Goal: Information Seeking & Learning: Learn about a topic

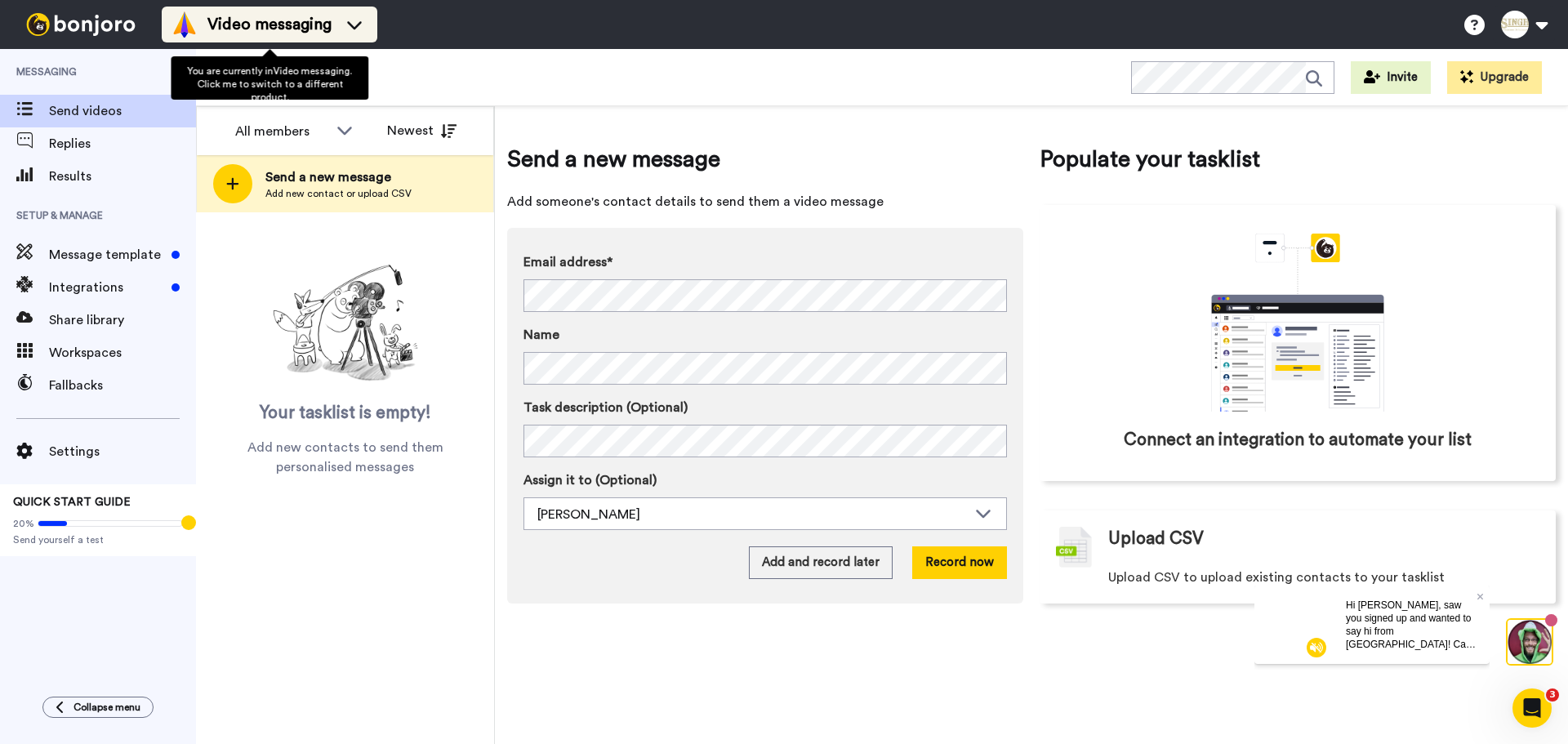
click at [205, 13] on div "Video messaging" at bounding box center [269, 24] width 196 height 26
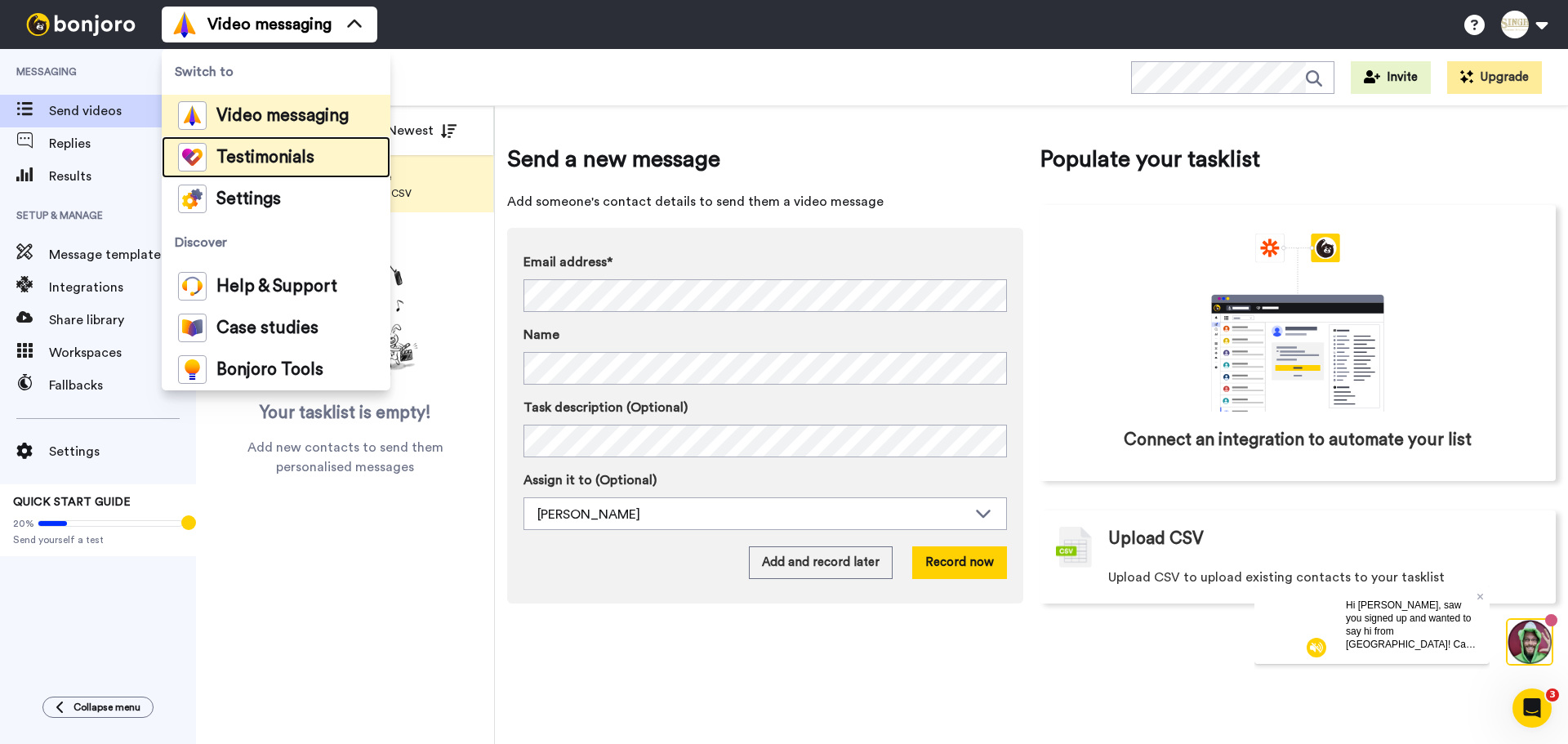
click at [280, 154] on span "Testimonials" at bounding box center [265, 157] width 98 height 16
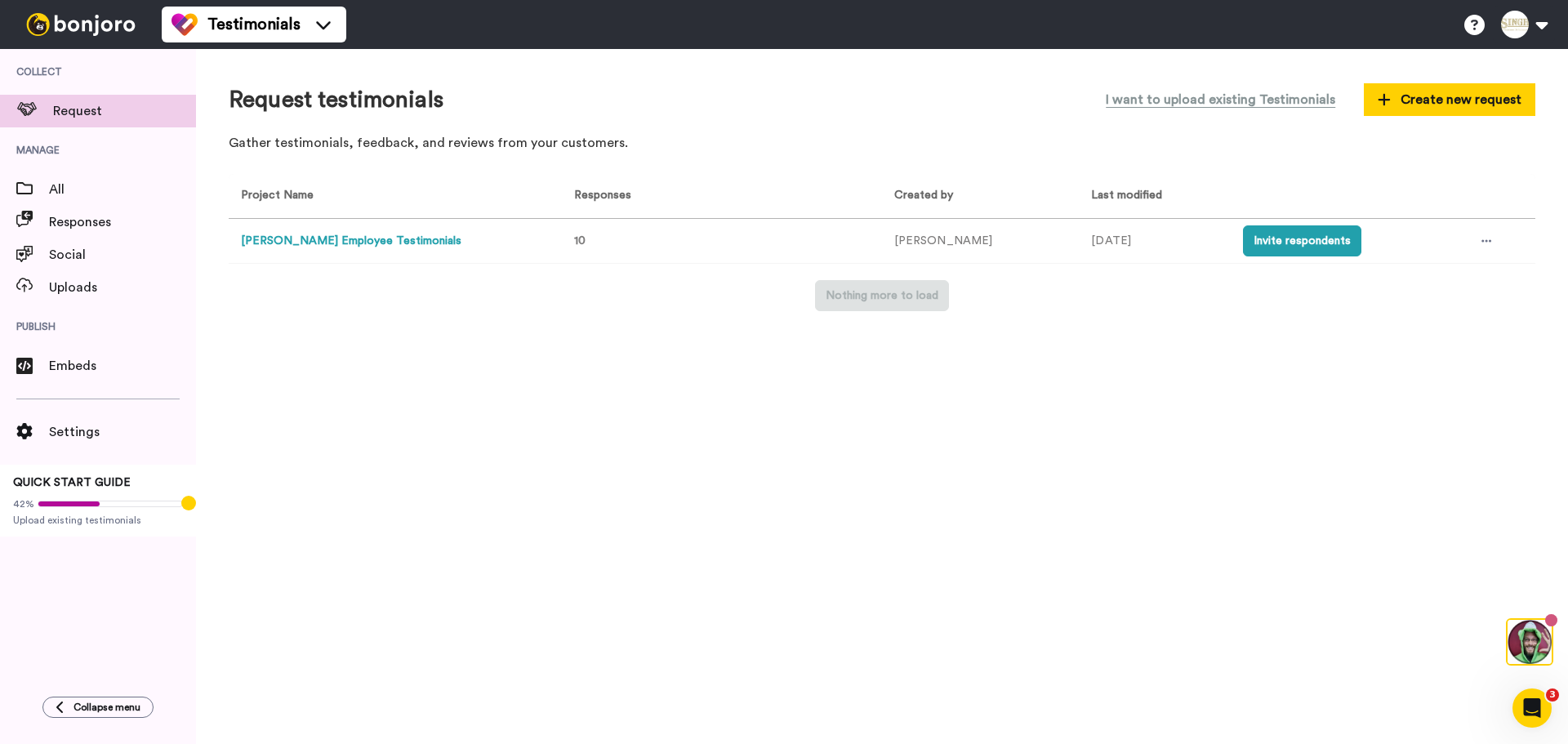
click at [335, 242] on button "[PERSON_NAME] Employee Testimonials" at bounding box center [351, 241] width 221 height 17
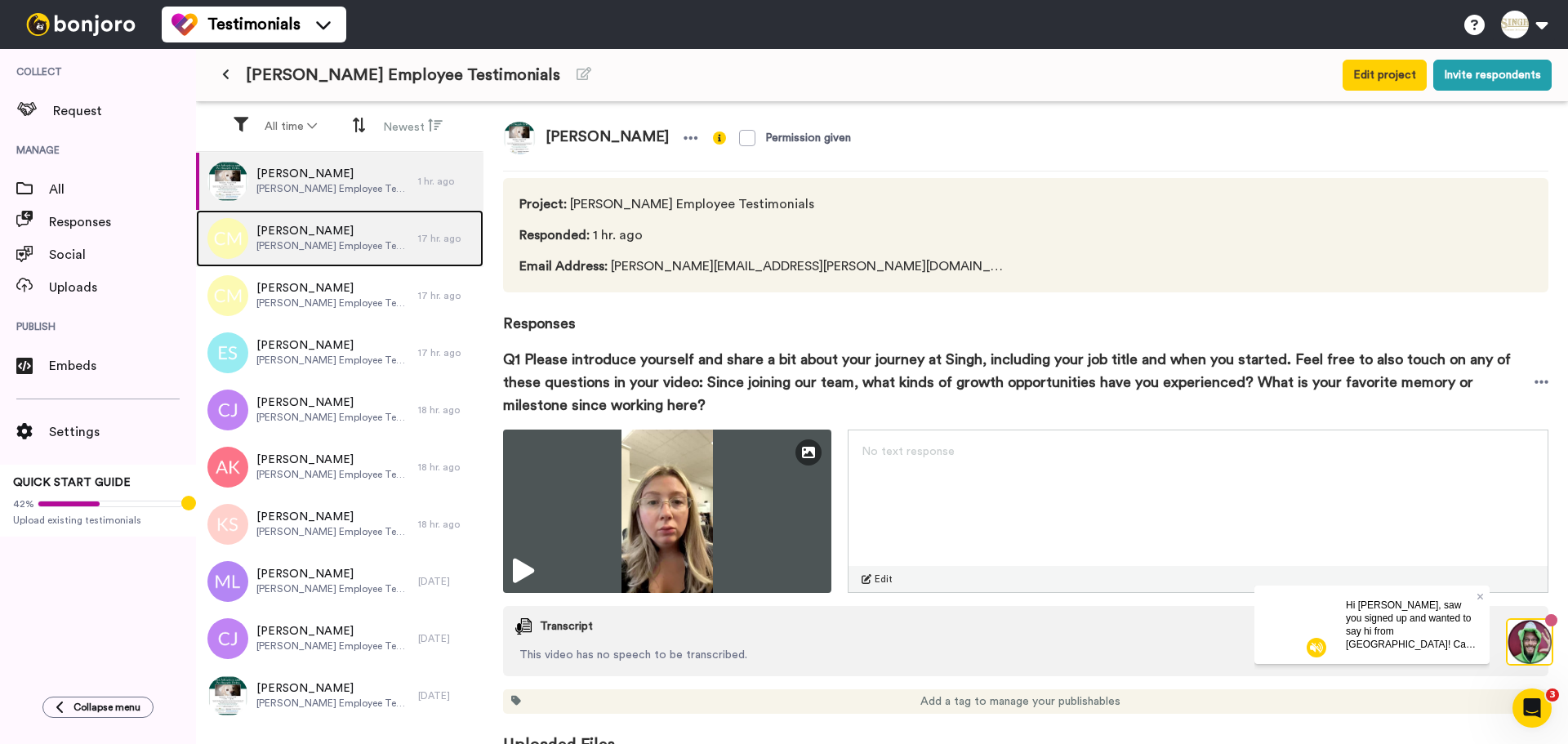
click at [395, 254] on div "[PERSON_NAME] [PERSON_NAME] Employee Testimonials" at bounding box center [307, 238] width 222 height 57
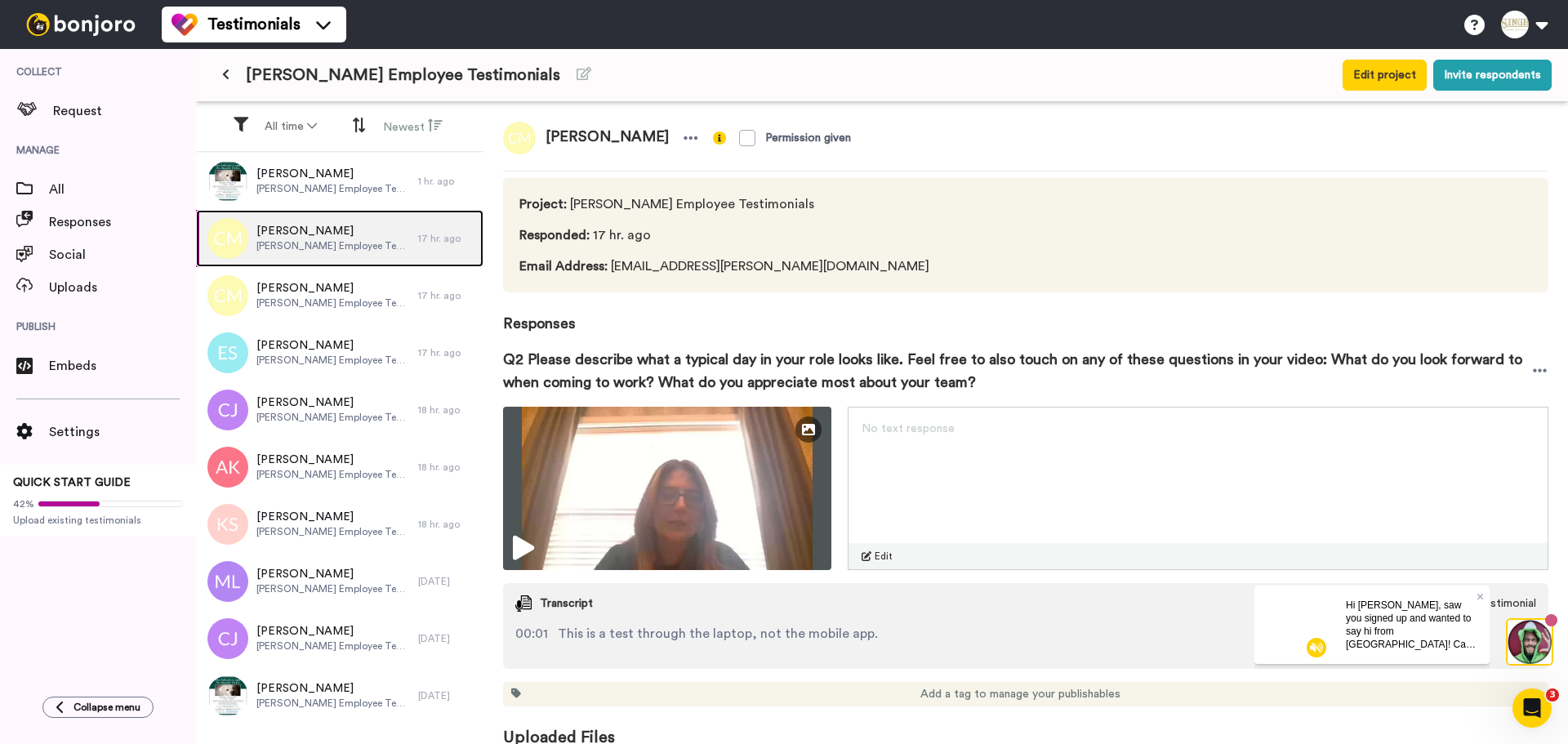
scroll to position [21, 0]
